Goal: Navigation & Orientation: Locate item on page

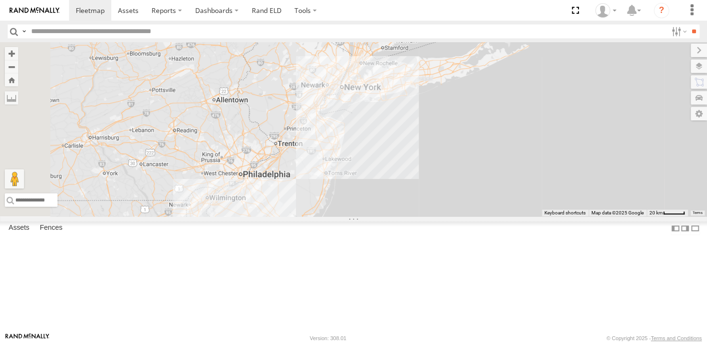
drag, startPoint x: 516, startPoint y: 169, endPoint x: 581, endPoint y: 140, distance: 71.0
click at [581, 140] on div "54782 Hino 245048 [PERSON_NAME] 468332 [PERSON_NAME] JTSP Hino" at bounding box center [353, 129] width 707 height 174
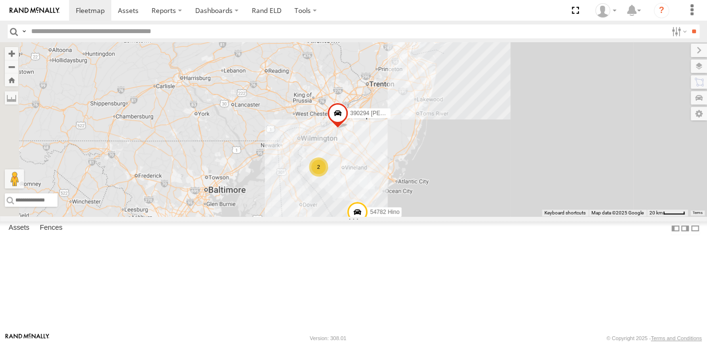
drag, startPoint x: 469, startPoint y: 252, endPoint x: 472, endPoint y: 224, distance: 28.1
click at [472, 216] on div "54782 Hino 245048 [PERSON_NAME] 468332 [PERSON_NAME] JTSP Hino 2 390294 [PERSON…" at bounding box center [353, 129] width 707 height 174
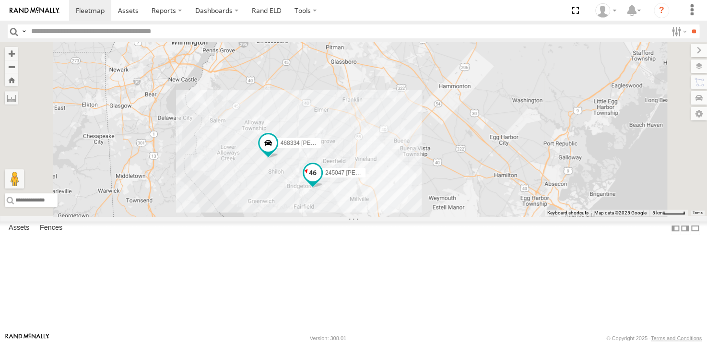
drag, startPoint x: 363, startPoint y: 235, endPoint x: 441, endPoint y: 239, distance: 78.3
click at [323, 188] on div "245047 [PERSON_NAME]" at bounding box center [312, 175] width 21 height 26
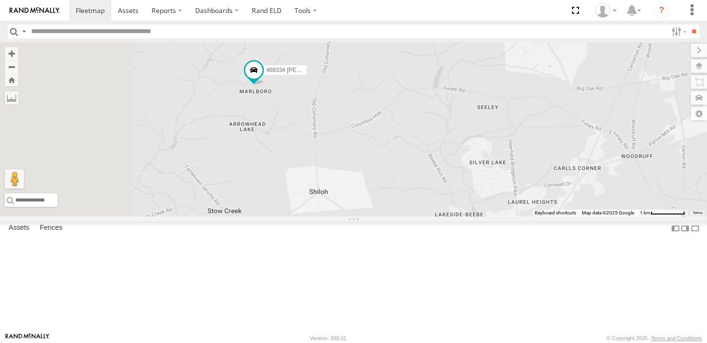
drag, startPoint x: 360, startPoint y: 142, endPoint x: 402, endPoint y: 257, distance: 121.9
click at [402, 216] on div "54782 Hino 245048 [PERSON_NAME] 468332 [PERSON_NAME] JTSP Hino 390294 [PERSON_N…" at bounding box center [353, 129] width 707 height 174
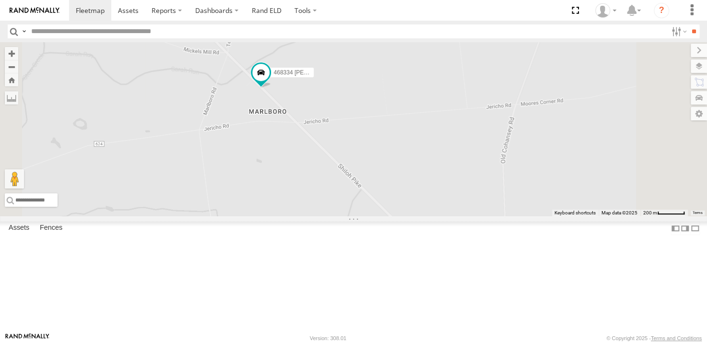
drag, startPoint x: 396, startPoint y: 151, endPoint x: 429, endPoint y: 314, distance: 165.9
click at [429, 216] on div "54782 Hino 245048 [PERSON_NAME] 468332 [PERSON_NAME] JTSP Hino 390294 [PERSON_N…" at bounding box center [353, 129] width 707 height 174
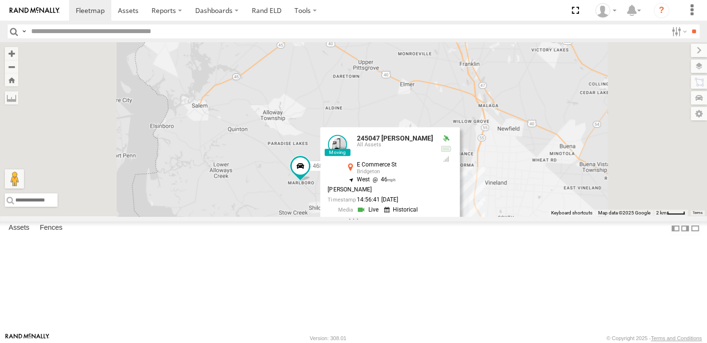
click at [404, 216] on div "54782 Hino 245048 [PERSON_NAME] 468332 [PERSON_NAME] JTSP Hino 390294 [PERSON_N…" at bounding box center [353, 129] width 707 height 174
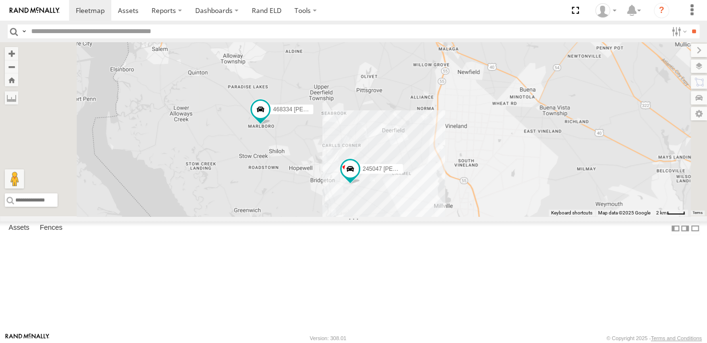
drag, startPoint x: 429, startPoint y: 243, endPoint x: 420, endPoint y: 230, distance: 15.6
click at [420, 216] on div "54782 Hino 245048 [PERSON_NAME] 468332 [PERSON_NAME] JTSP Hino 390294 [PERSON_N…" at bounding box center [353, 129] width 707 height 174
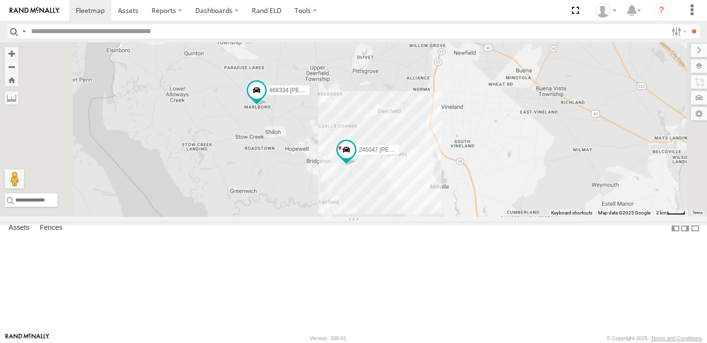
drag, startPoint x: 318, startPoint y: 229, endPoint x: 439, endPoint y: 237, distance: 121.1
click at [439, 216] on div "54782 Hino 245048 [PERSON_NAME] 468332 [PERSON_NAME] JTSP Hino 390294 [PERSON_N…" at bounding box center [353, 129] width 707 height 174
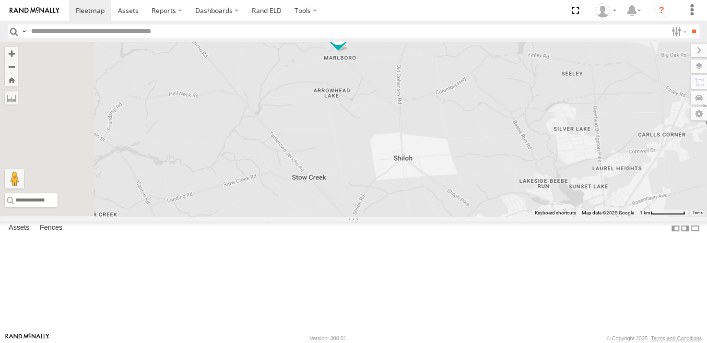
drag, startPoint x: 479, startPoint y: 140, endPoint x: 486, endPoint y: 306, distance: 166.1
click at [486, 216] on div "54782 Hino 245048 [PERSON_NAME] 468332 [PERSON_NAME] JTSP Hino 390294 [PERSON_N…" at bounding box center [353, 129] width 707 height 174
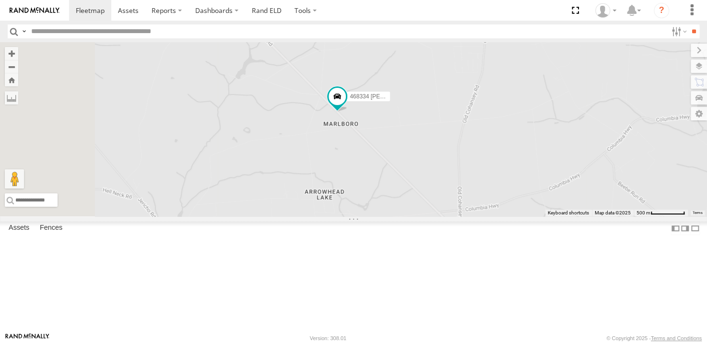
drag, startPoint x: 478, startPoint y: 214, endPoint x: 492, endPoint y: 287, distance: 73.8
click at [492, 216] on div "54782 Hino 245048 [PERSON_NAME] 468332 [PERSON_NAME] JTSP Hino 390294 [PERSON_N…" at bounding box center [353, 129] width 707 height 174
drag, startPoint x: 414, startPoint y: 207, endPoint x: 487, endPoint y: 287, distance: 108.7
click at [487, 216] on div "54782 Hino 245048 [PERSON_NAME] 468332 [PERSON_NAME] JTSP Hino 390294 [PERSON_N…" at bounding box center [353, 129] width 707 height 174
drag, startPoint x: 500, startPoint y: 276, endPoint x: 507, endPoint y: 285, distance: 11.9
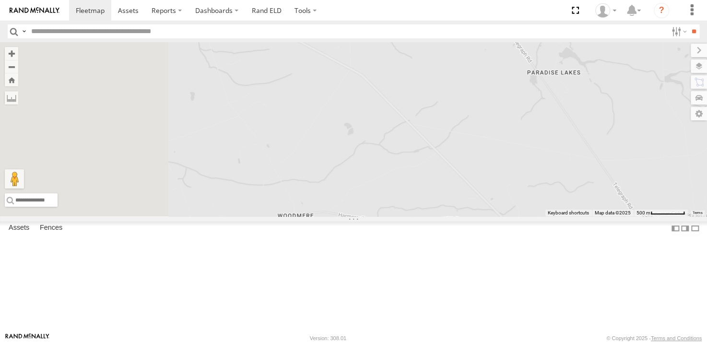
click at [507, 216] on div "54782 Hino 245048 [PERSON_NAME] 468332 [PERSON_NAME] JTSP Hino 390294 [PERSON_N…" at bounding box center [353, 129] width 707 height 174
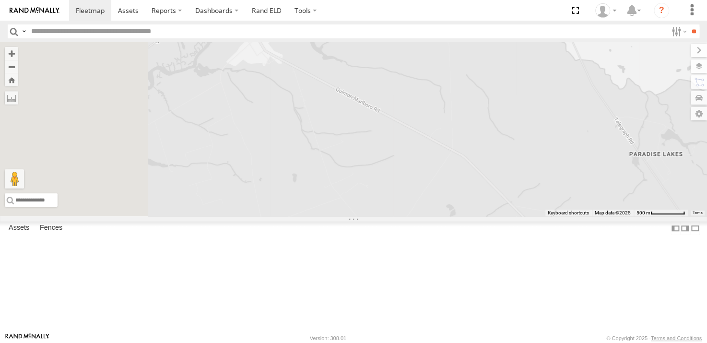
drag, startPoint x: 411, startPoint y: 211, endPoint x: 483, endPoint y: 267, distance: 91.9
click at [483, 216] on div "54782 Hino 245048 [PERSON_NAME] 468332 [PERSON_NAME] JTSP Hino 390294 [PERSON_N…" at bounding box center [353, 129] width 707 height 174
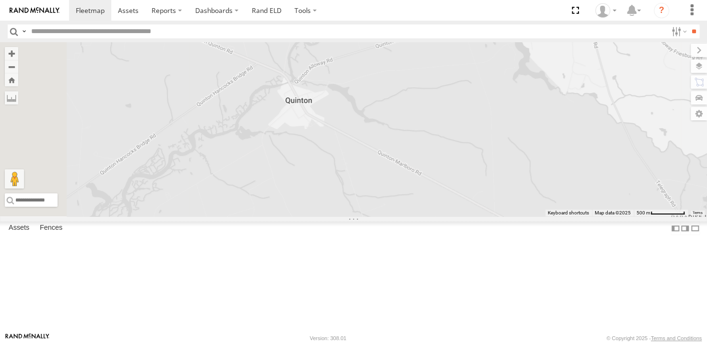
drag, startPoint x: 451, startPoint y: 263, endPoint x: 456, endPoint y: 270, distance: 8.5
click at [456, 216] on div "54782 Hino 245048 [PERSON_NAME] 468332 [PERSON_NAME] JTSP Hino 390294 [PERSON_N…" at bounding box center [353, 129] width 707 height 174
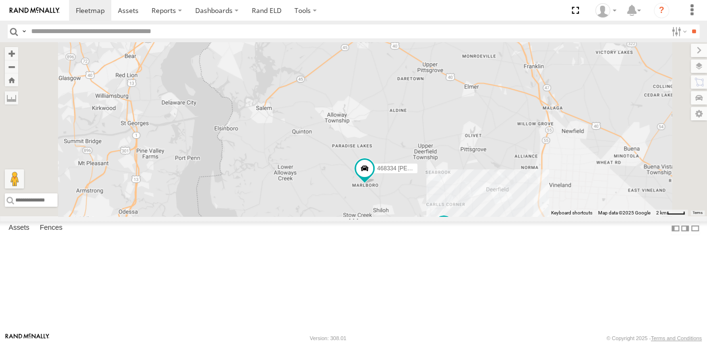
drag, startPoint x: 427, startPoint y: 242, endPoint x: 445, endPoint y: 178, distance: 66.2
click at [445, 178] on div "54782 Hino 245048 [PERSON_NAME] 468332 [PERSON_NAME] JTSP Hino 390294 [PERSON_N…" at bounding box center [353, 129] width 707 height 174
